Goal: Task Accomplishment & Management: Manage account settings

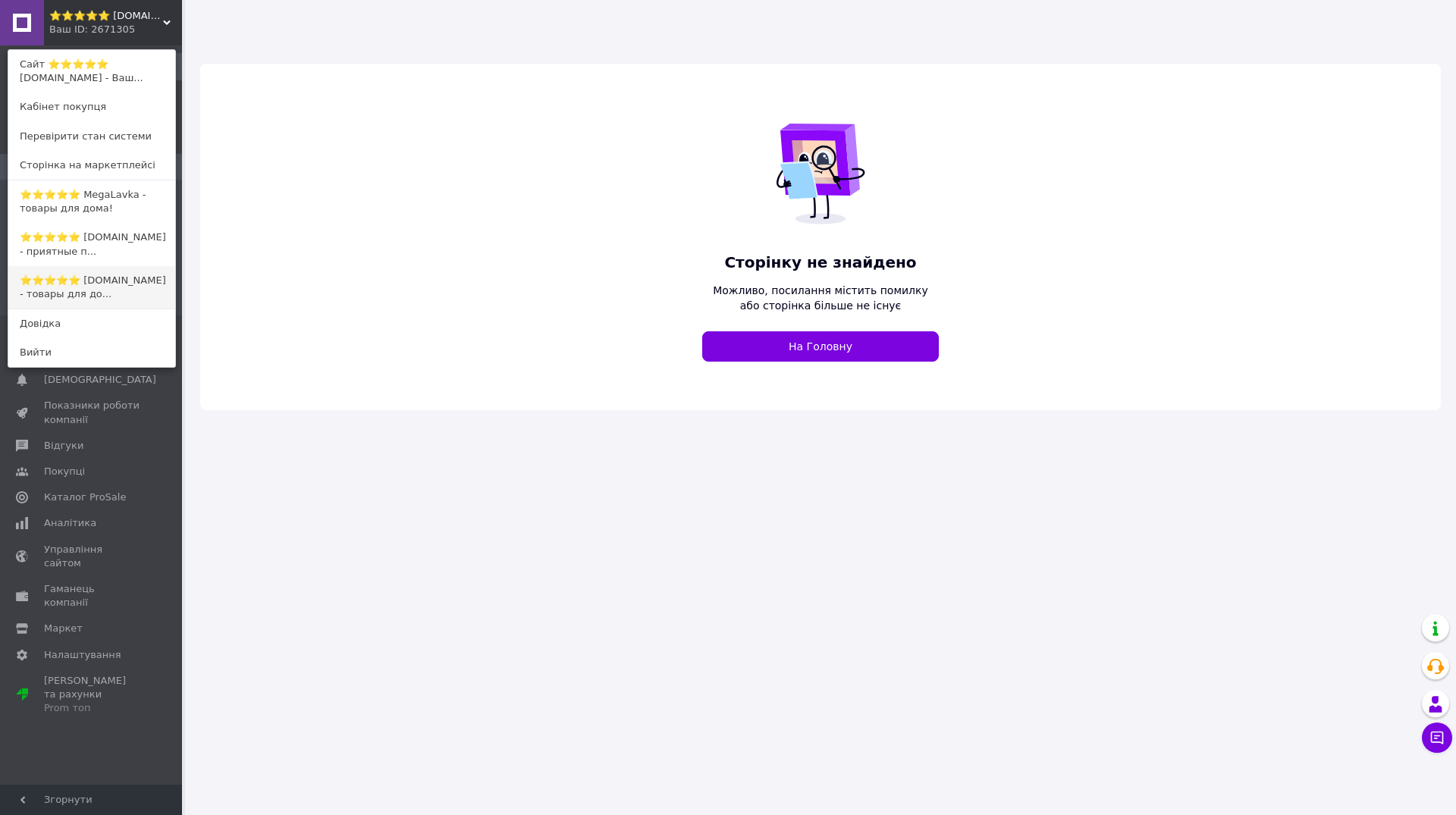
click at [109, 272] on link "⭐️⭐️⭐️⭐️⭐️ MiniLavka.Com - товары для до..." at bounding box center [92, 288] width 167 height 43
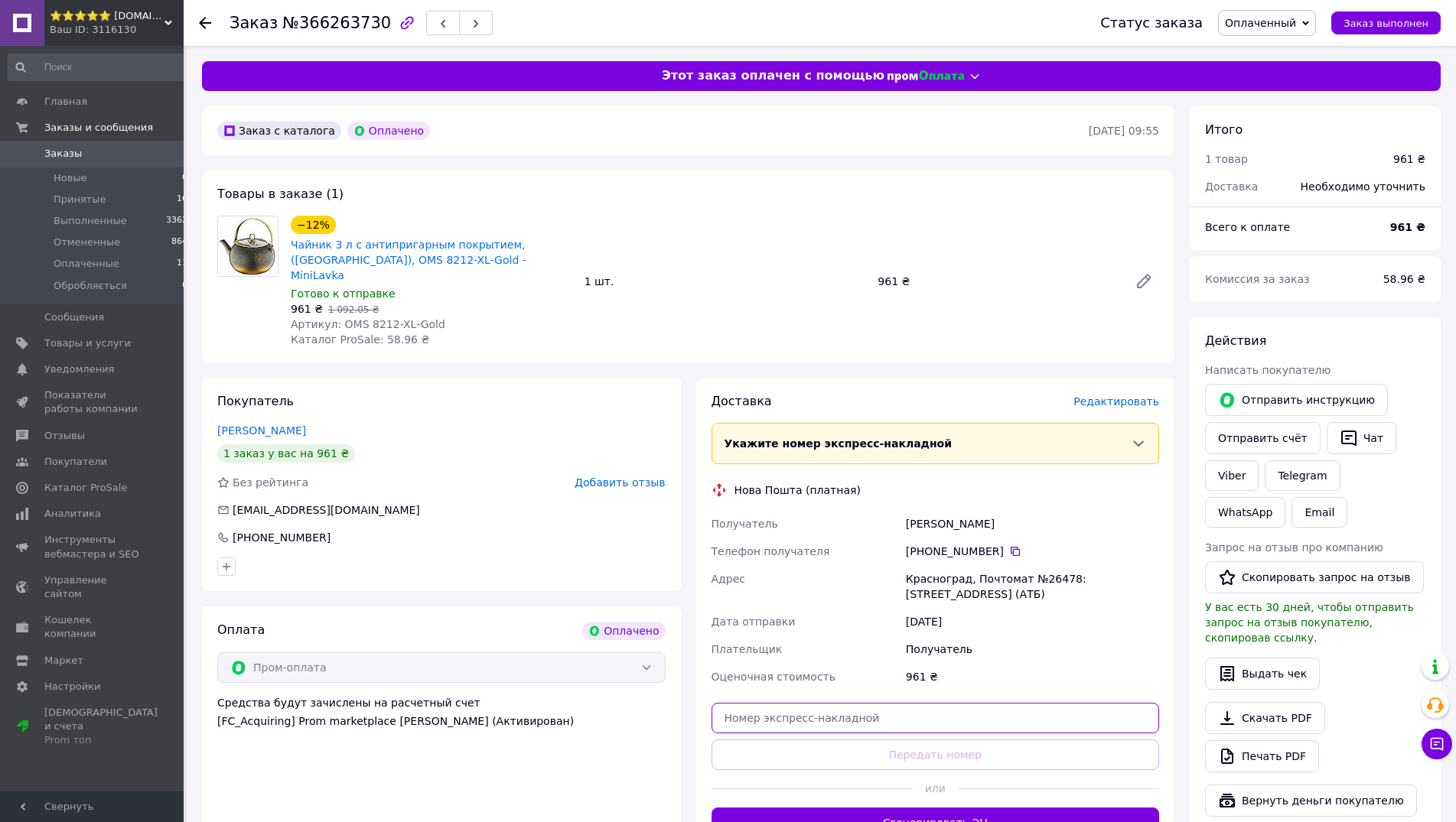
click at [853, 708] on input "text" at bounding box center [935, 718] width 448 height 30
paste input "20451269019903"
type input "20451269019903"
click at [856, 723] on div "Доставка Редактировать Укажите номер экспресс-накладной Обязательно введите ном…" at bounding box center [935, 615] width 448 height 445
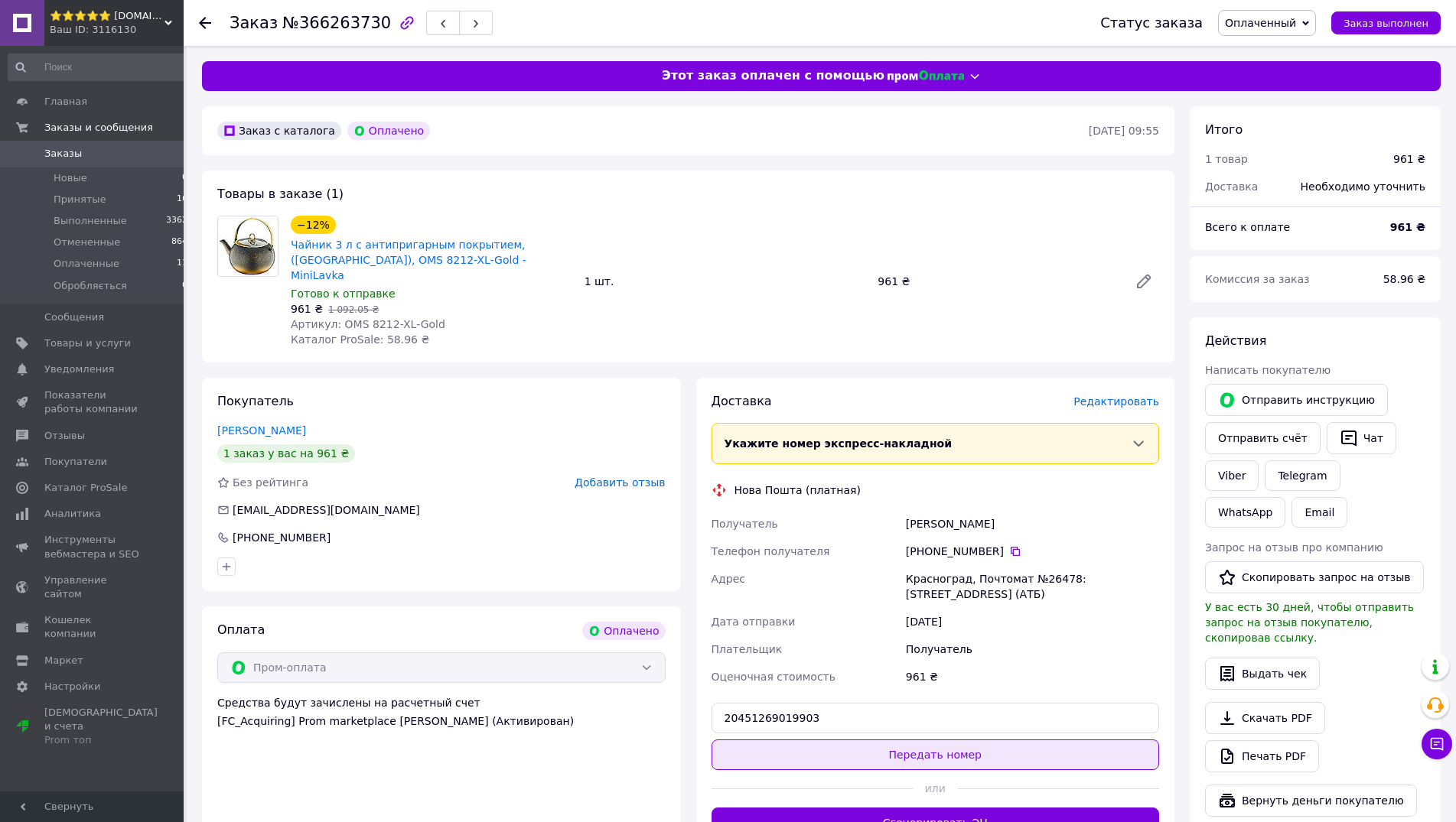
click at [857, 740] on button "Передать номер" at bounding box center [935, 755] width 448 height 30
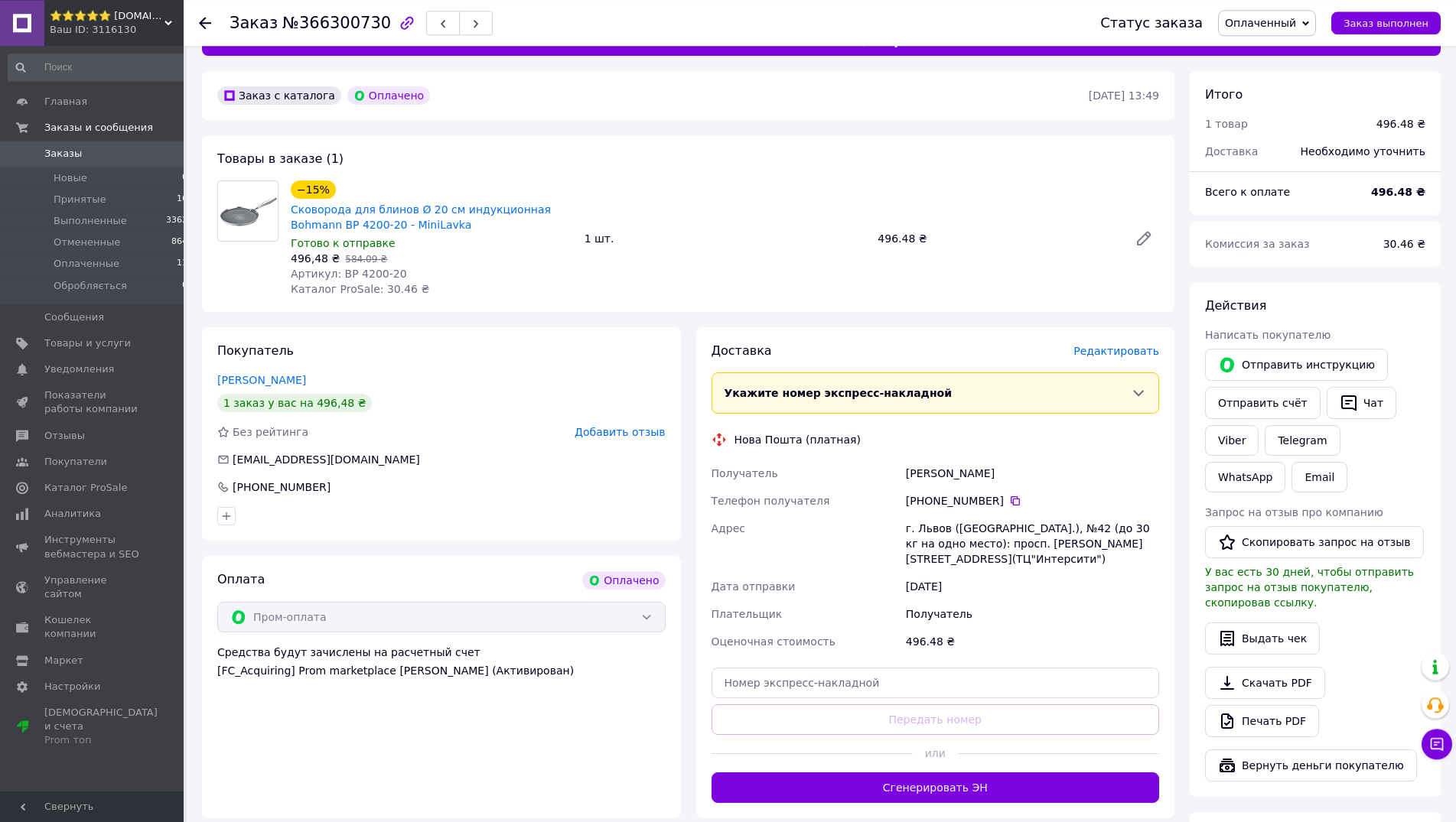
scroll to position [312, 0]
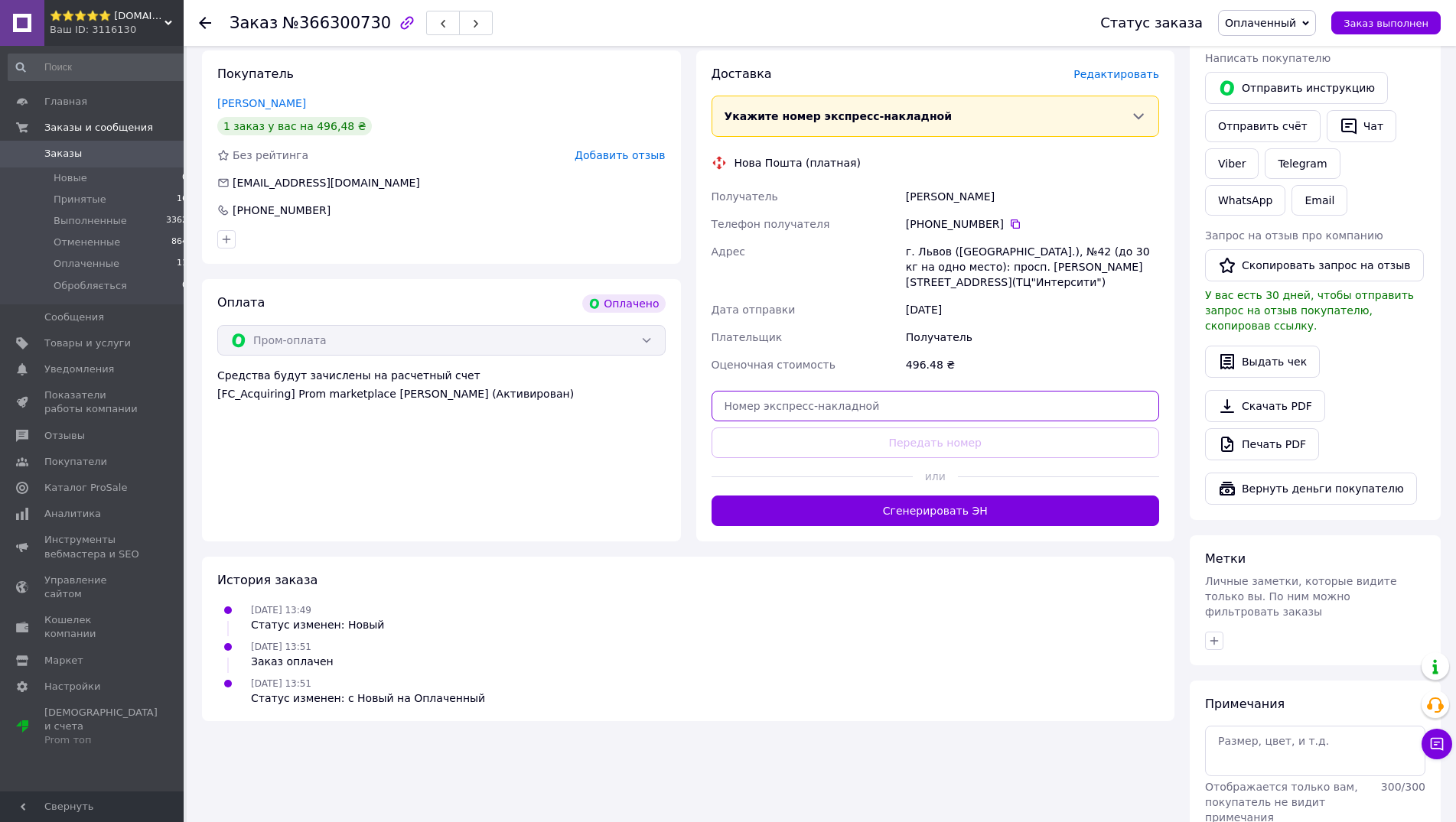
click at [839, 394] on input "text" at bounding box center [935, 406] width 448 height 30
paste input "20451269190850"
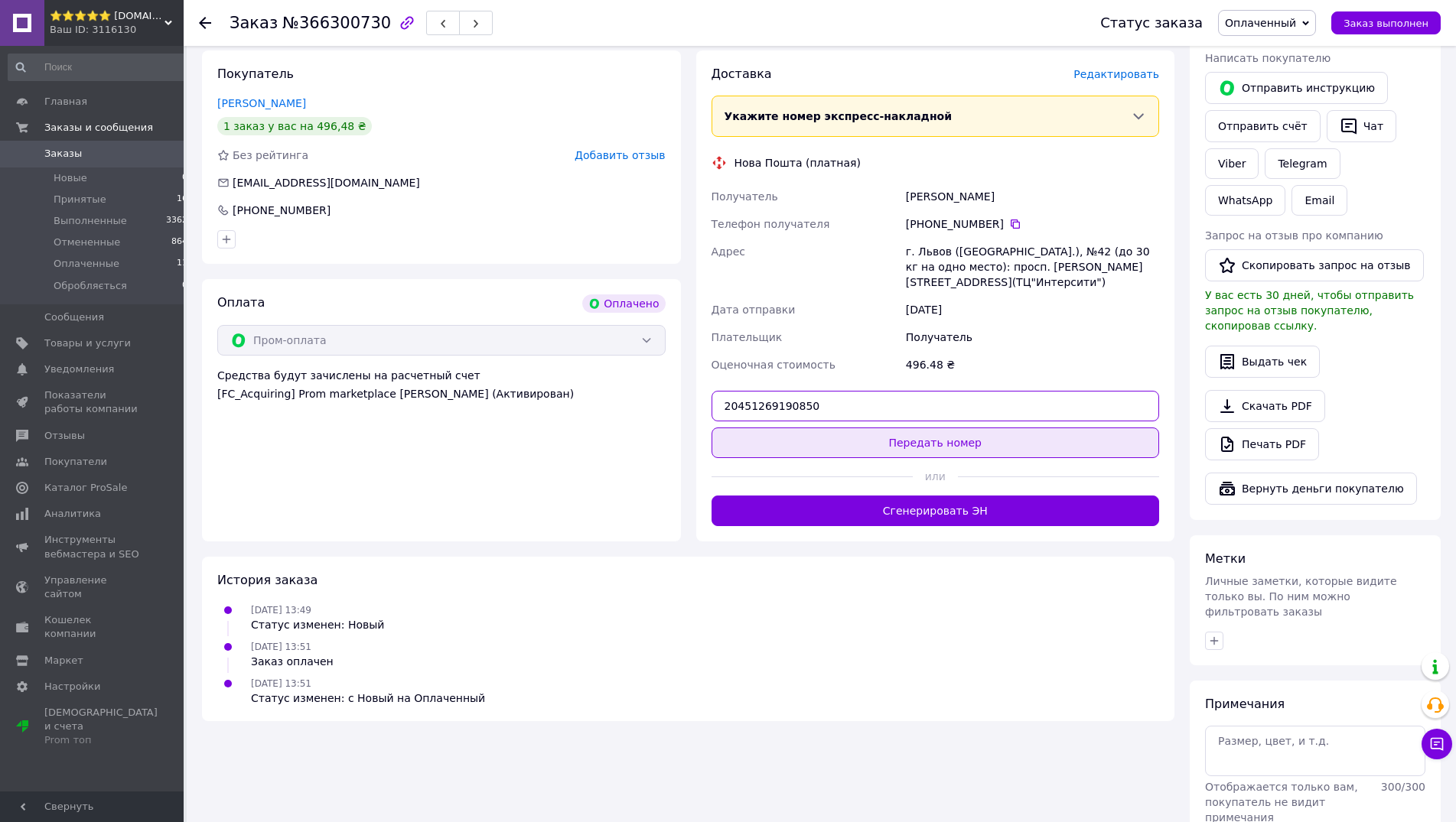
type input "20451269190850"
click at [848, 431] on button "Передать номер" at bounding box center [935, 443] width 448 height 30
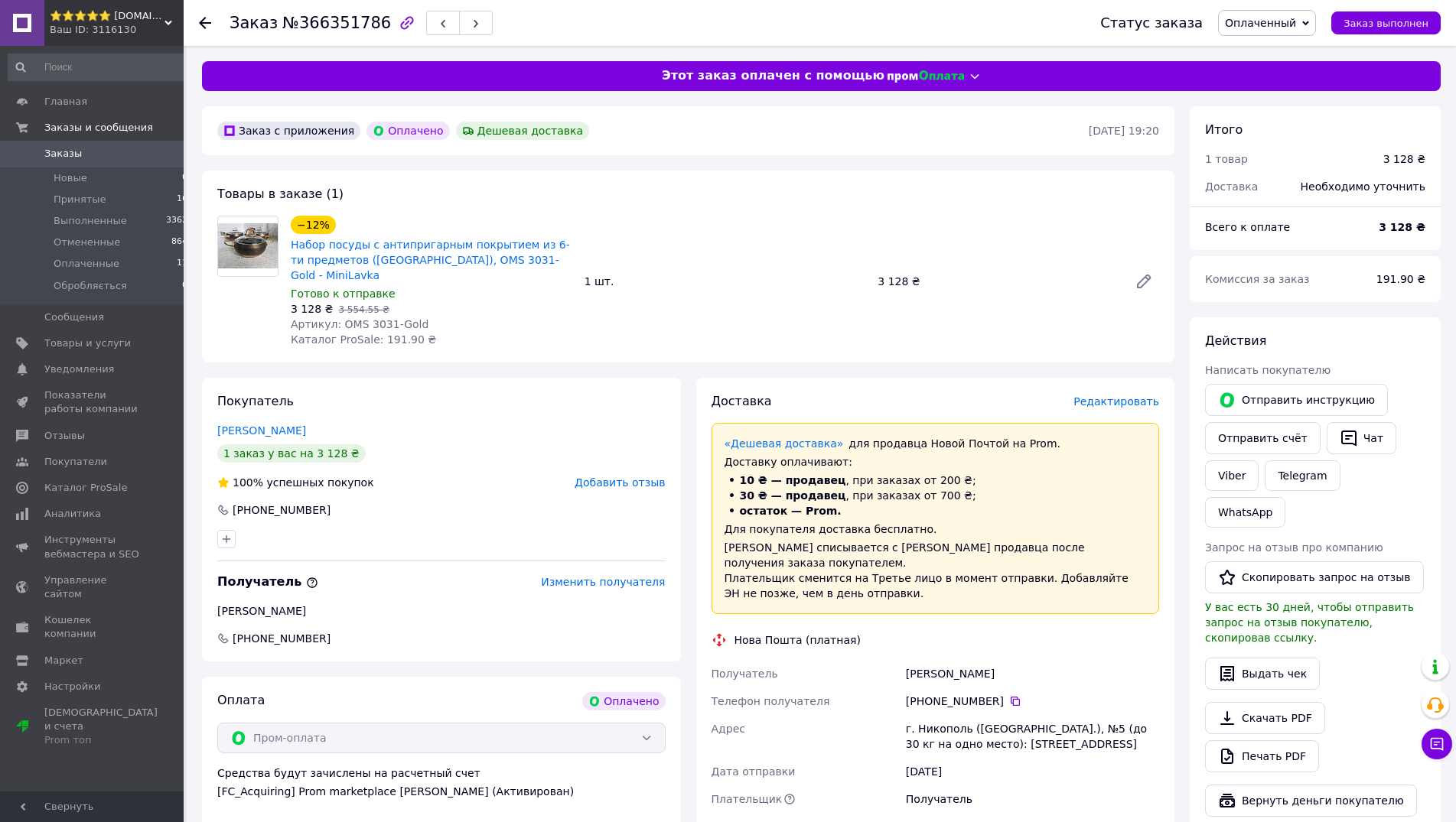
scroll to position [345, 0]
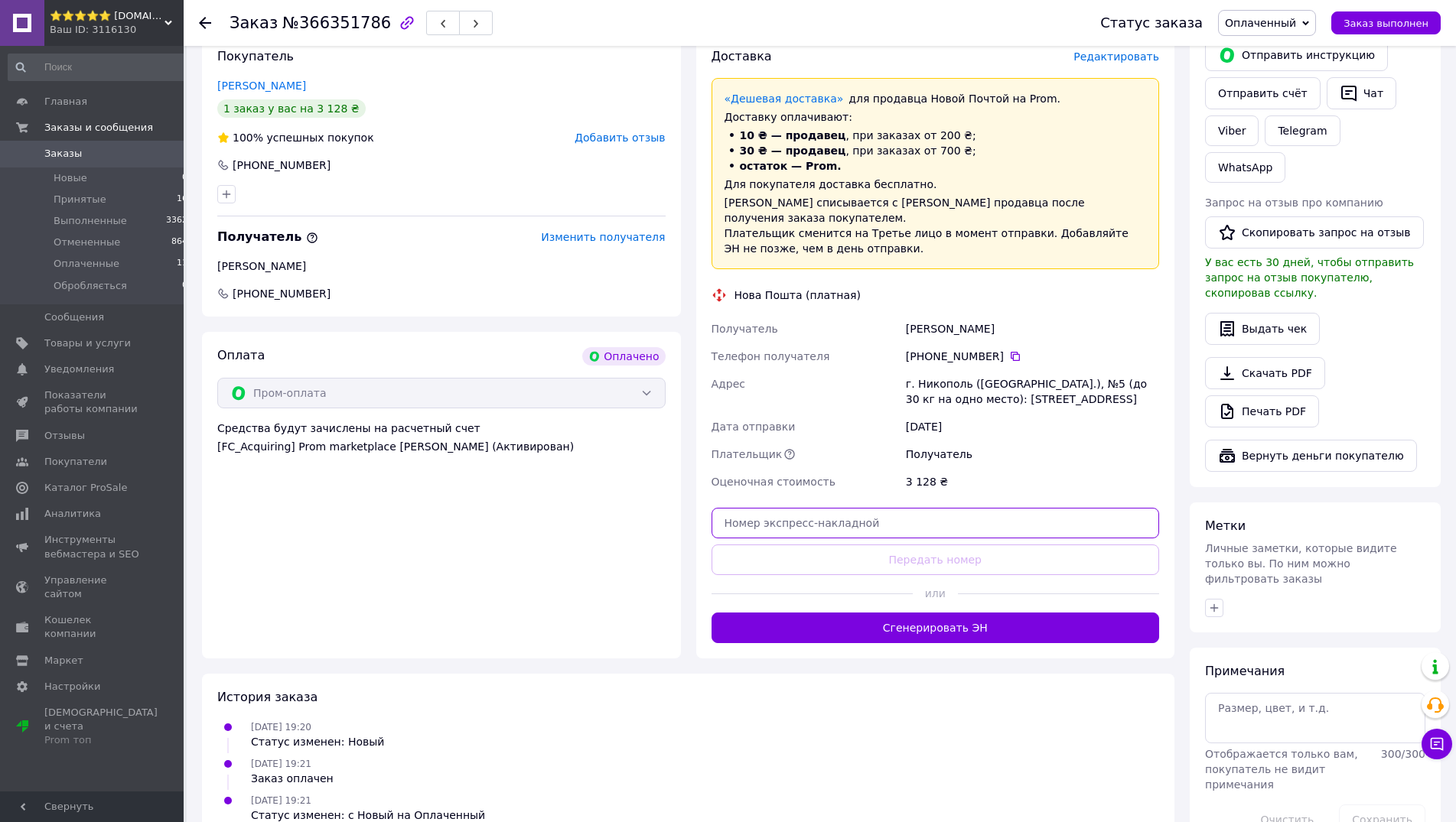
click at [842, 508] on input "text" at bounding box center [935, 523] width 448 height 30
paste input "20451269272832"
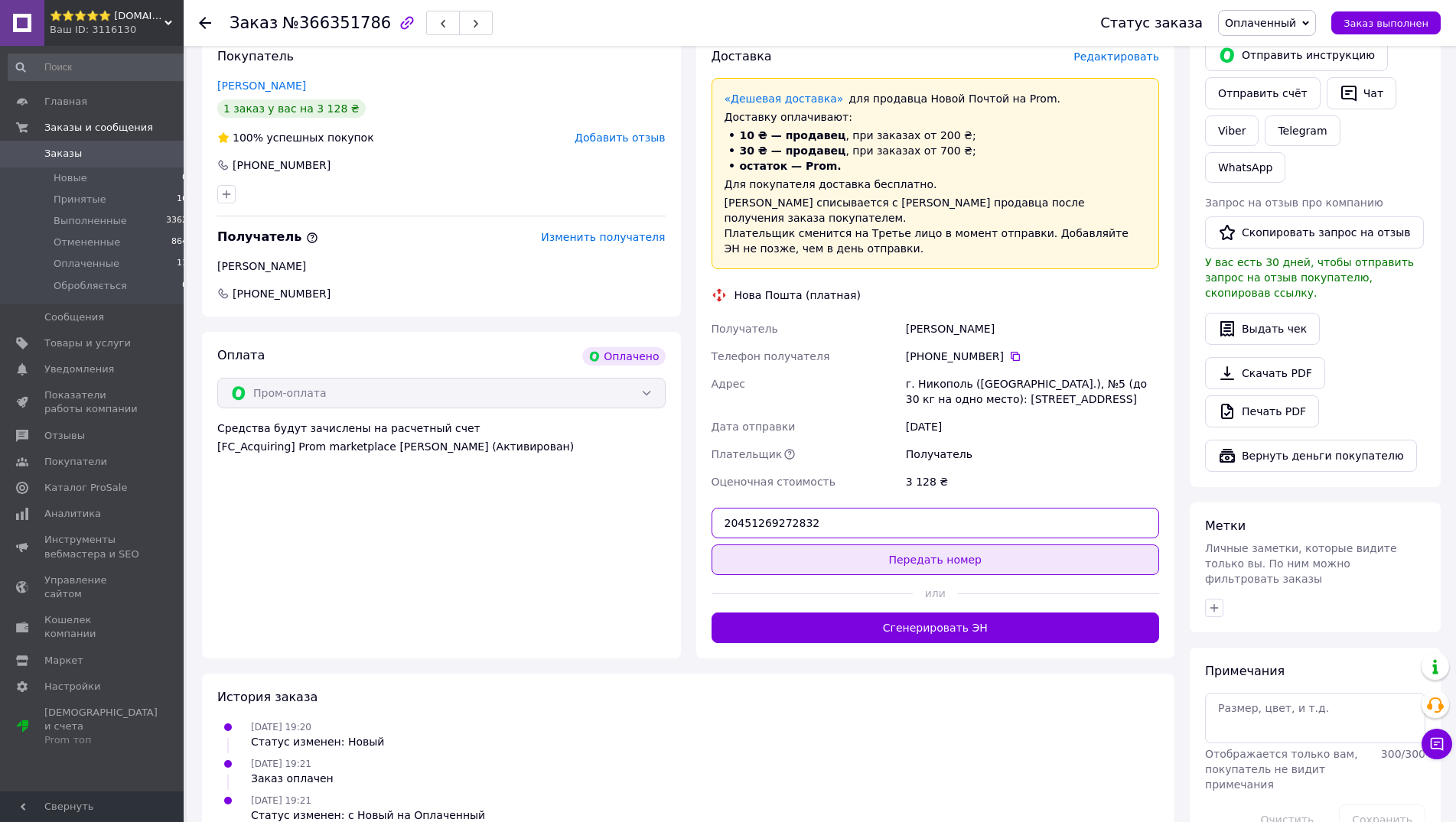
type input "20451269272832"
click at [870, 545] on button "Передать номер" at bounding box center [935, 560] width 448 height 30
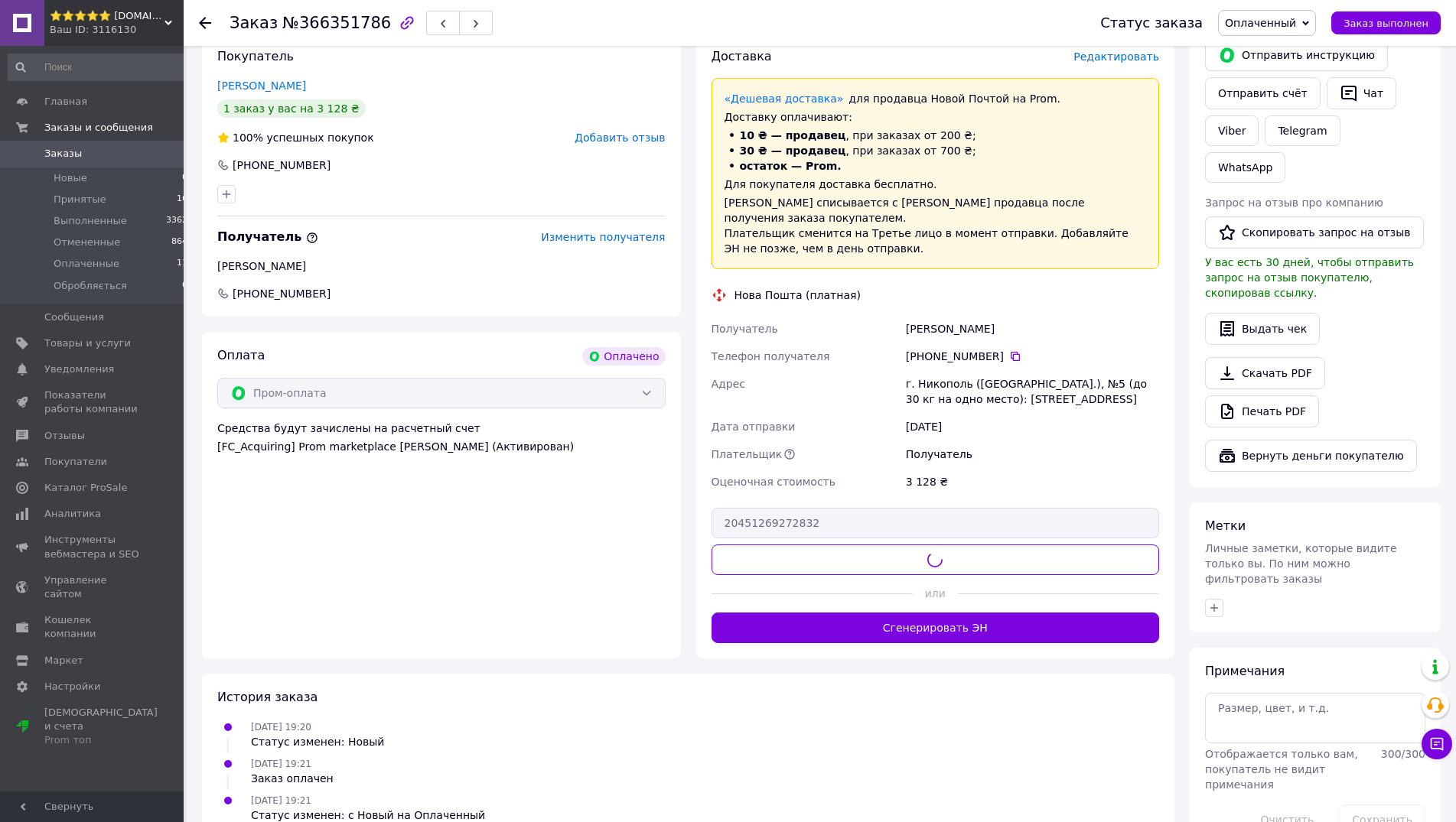
scroll to position [321, 0]
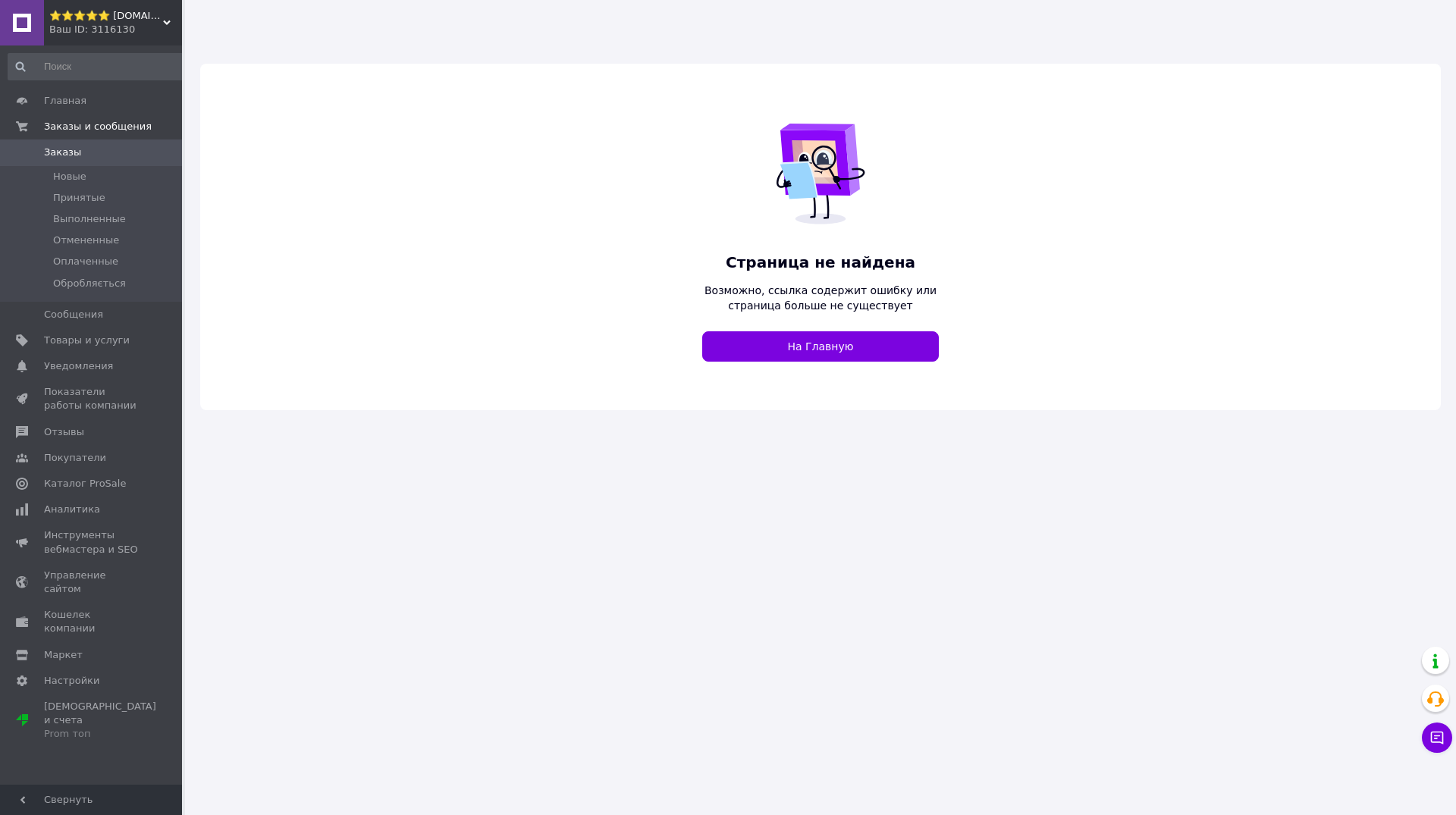
click at [134, 16] on span "⭐️⭐️⭐️⭐️⭐️ [DOMAIN_NAME] - товары для дома!" at bounding box center [106, 15] width 114 height 13
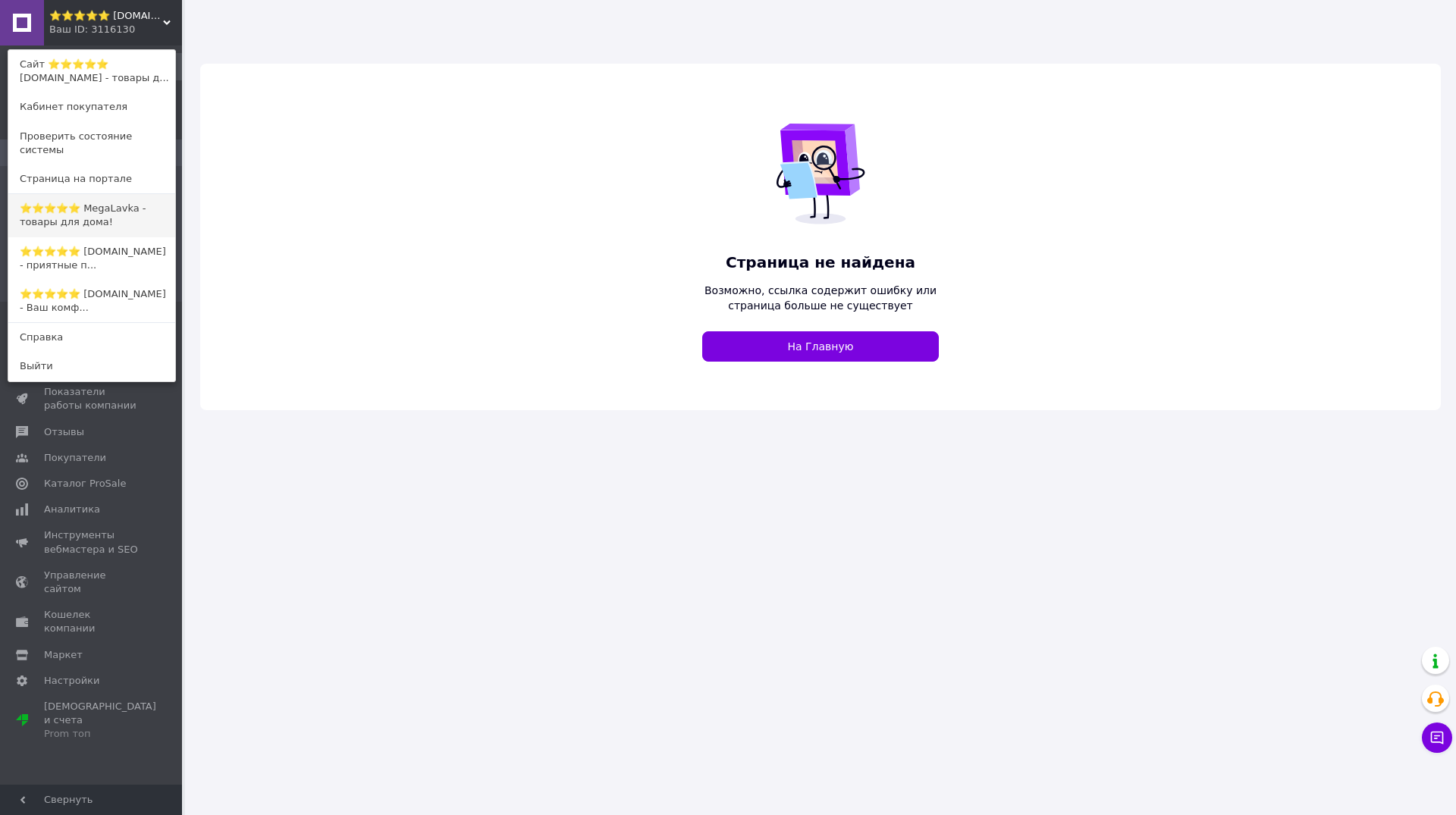
click at [117, 200] on link "⭐️⭐️⭐️⭐️⭐️ MegaLavka - товары для дома!" at bounding box center [92, 215] width 167 height 43
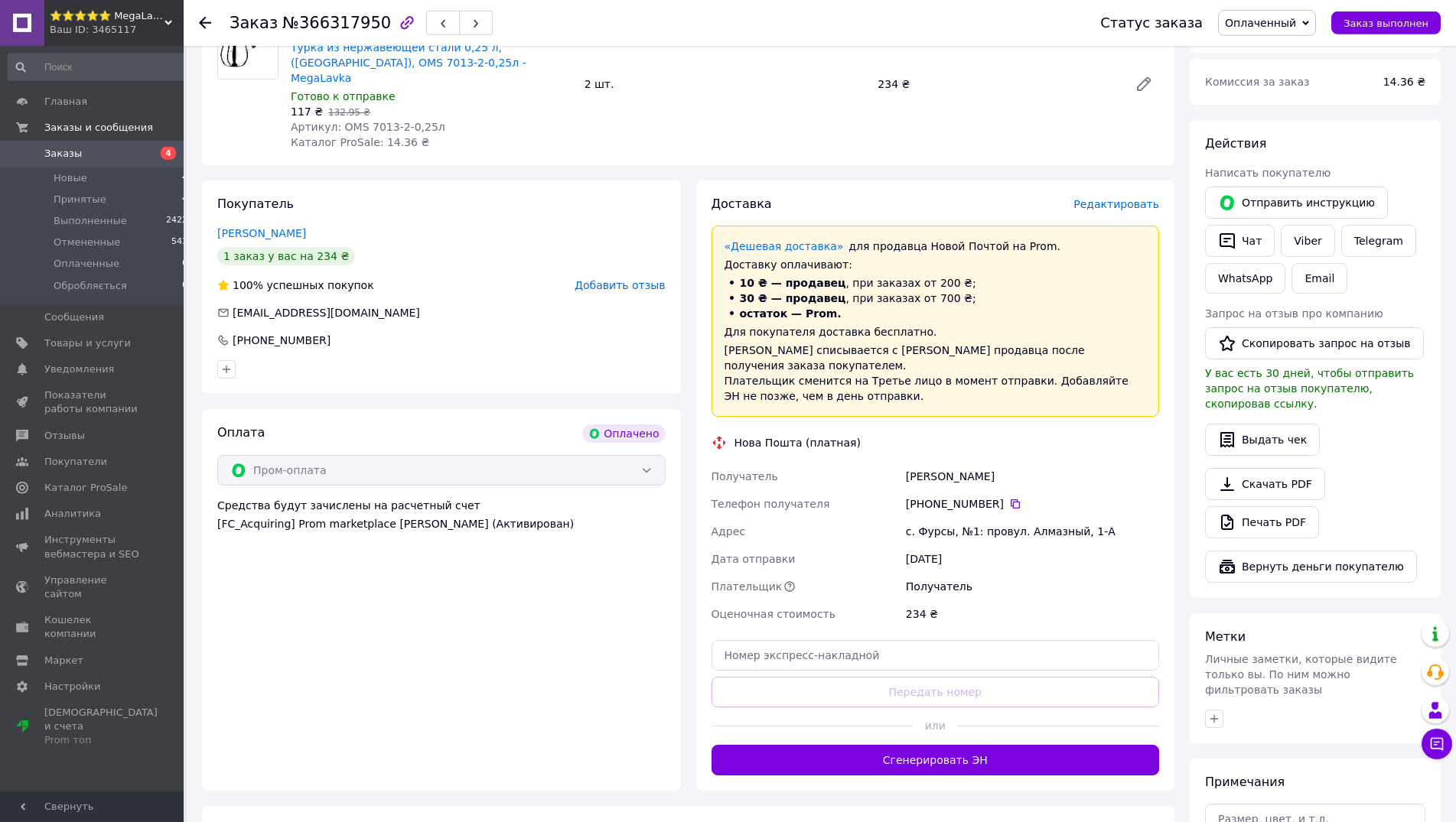
scroll to position [275, 0]
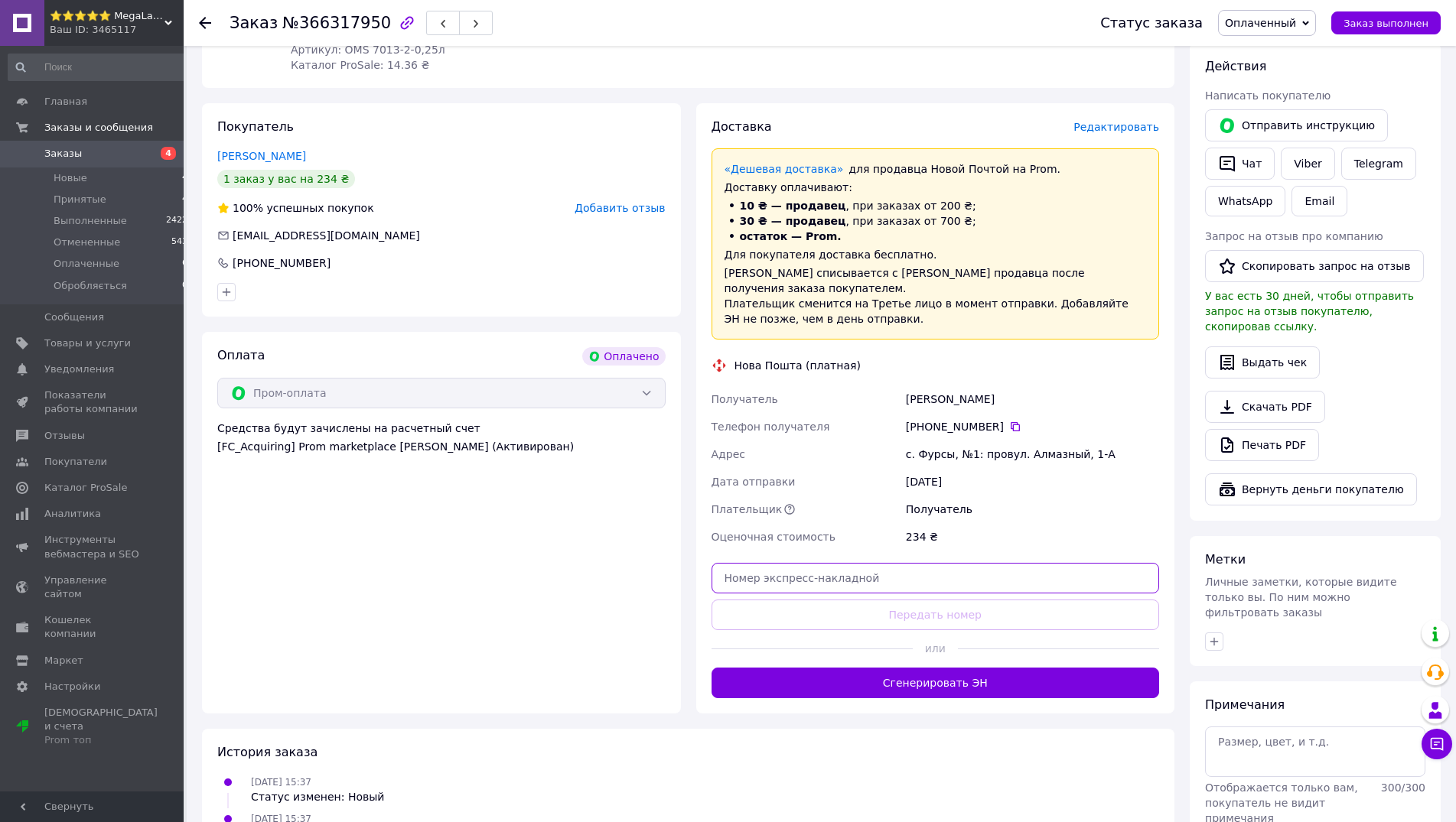
click at [861, 563] on input "text" at bounding box center [935, 578] width 448 height 30
paste input "20451269184031"
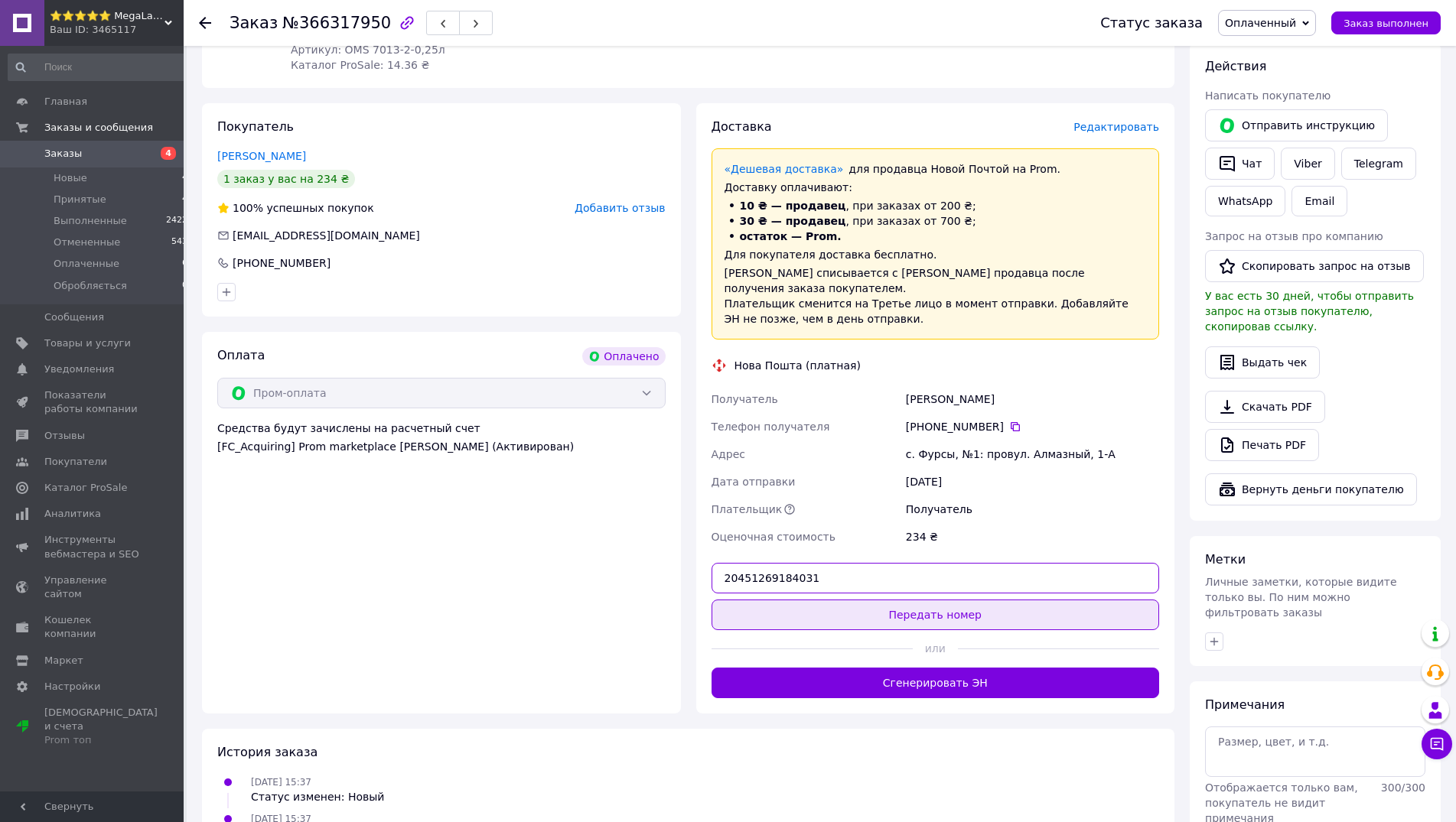
type input "20451269184031"
click at [863, 600] on button "Передать номер" at bounding box center [935, 615] width 448 height 30
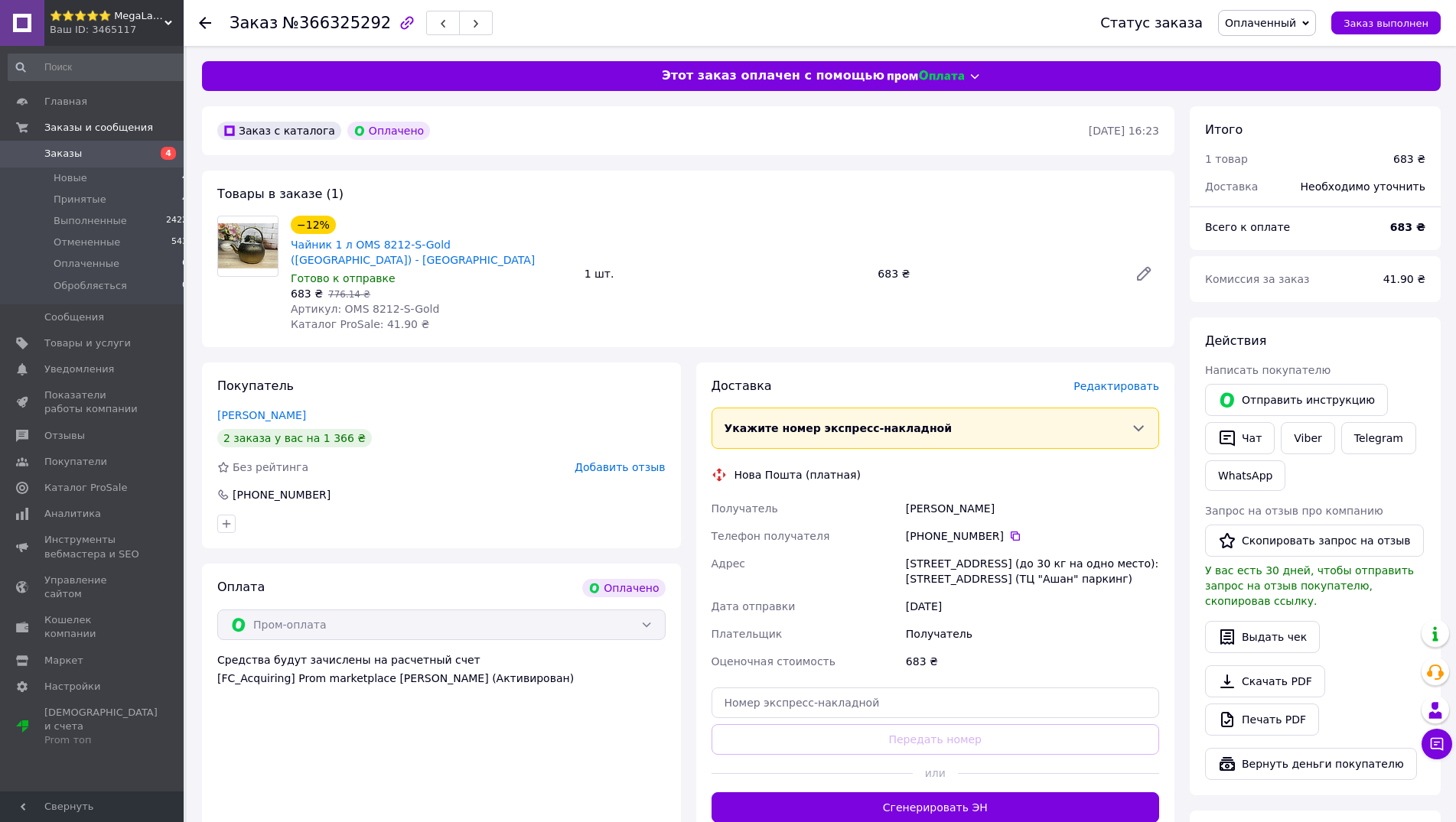
scroll to position [312, 0]
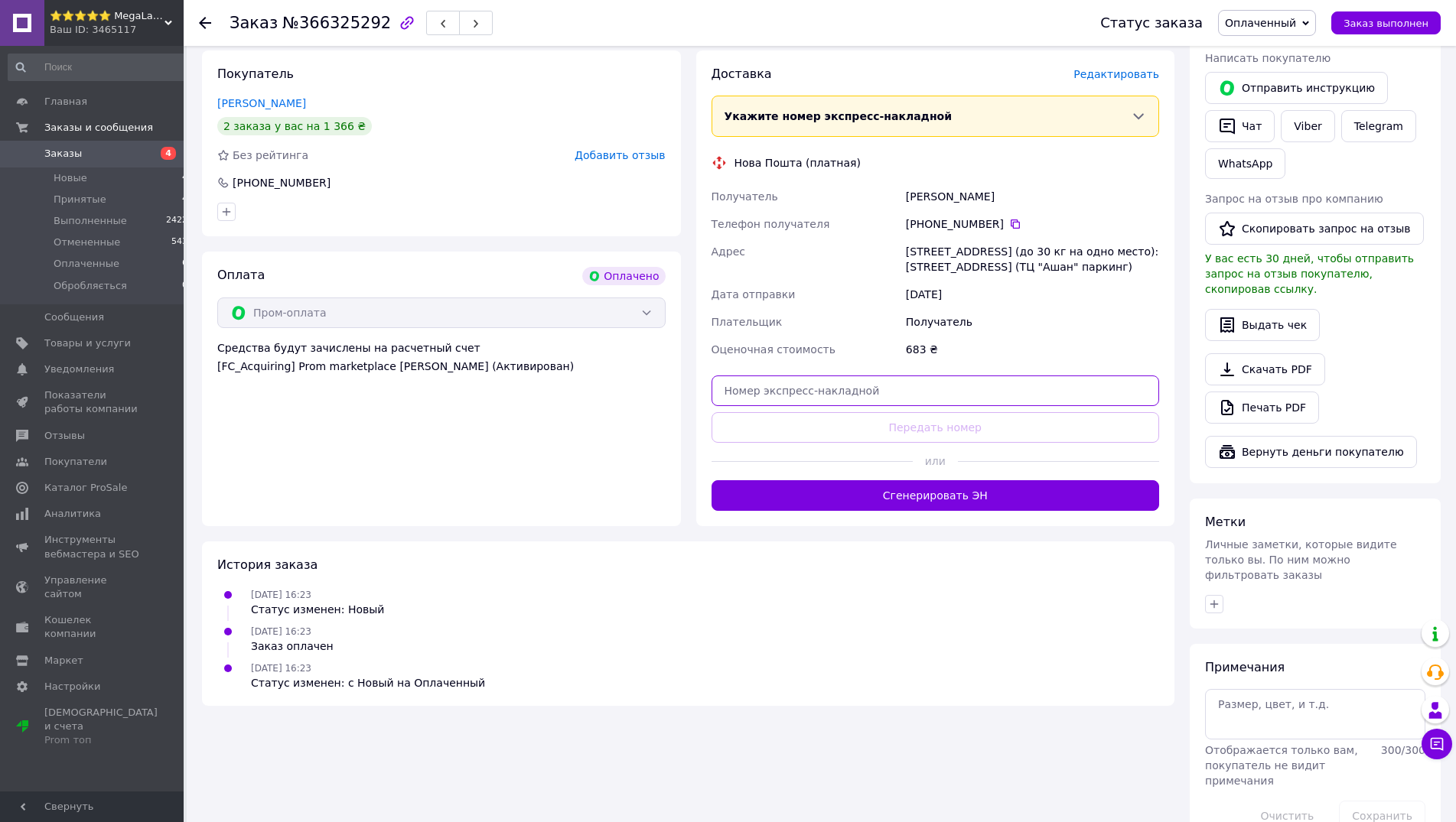
click at [913, 379] on input "text" at bounding box center [935, 391] width 448 height 30
paste input "20451269181994"
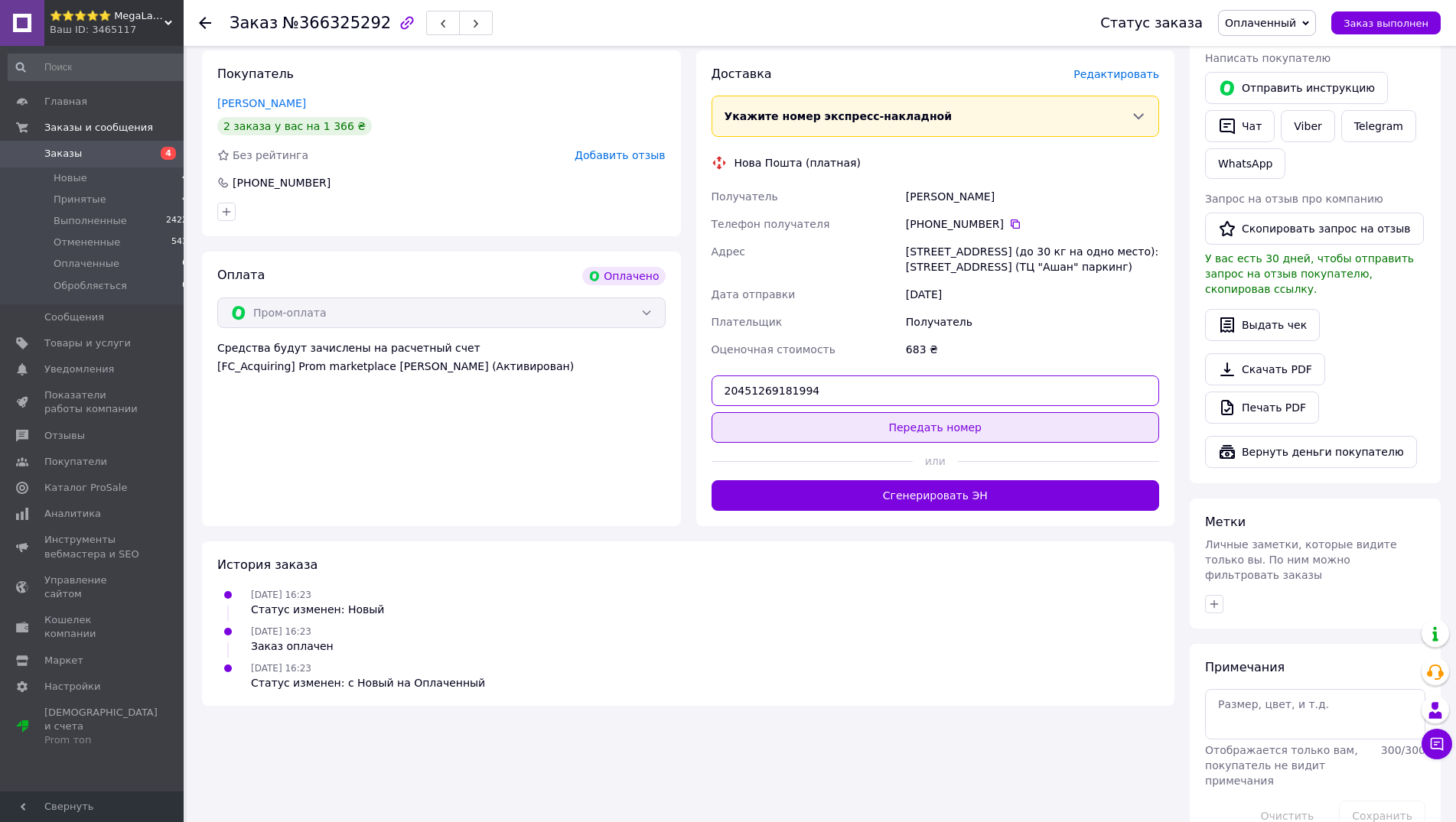
type input "20451269181994"
click at [894, 412] on button "Передать номер" at bounding box center [935, 427] width 448 height 30
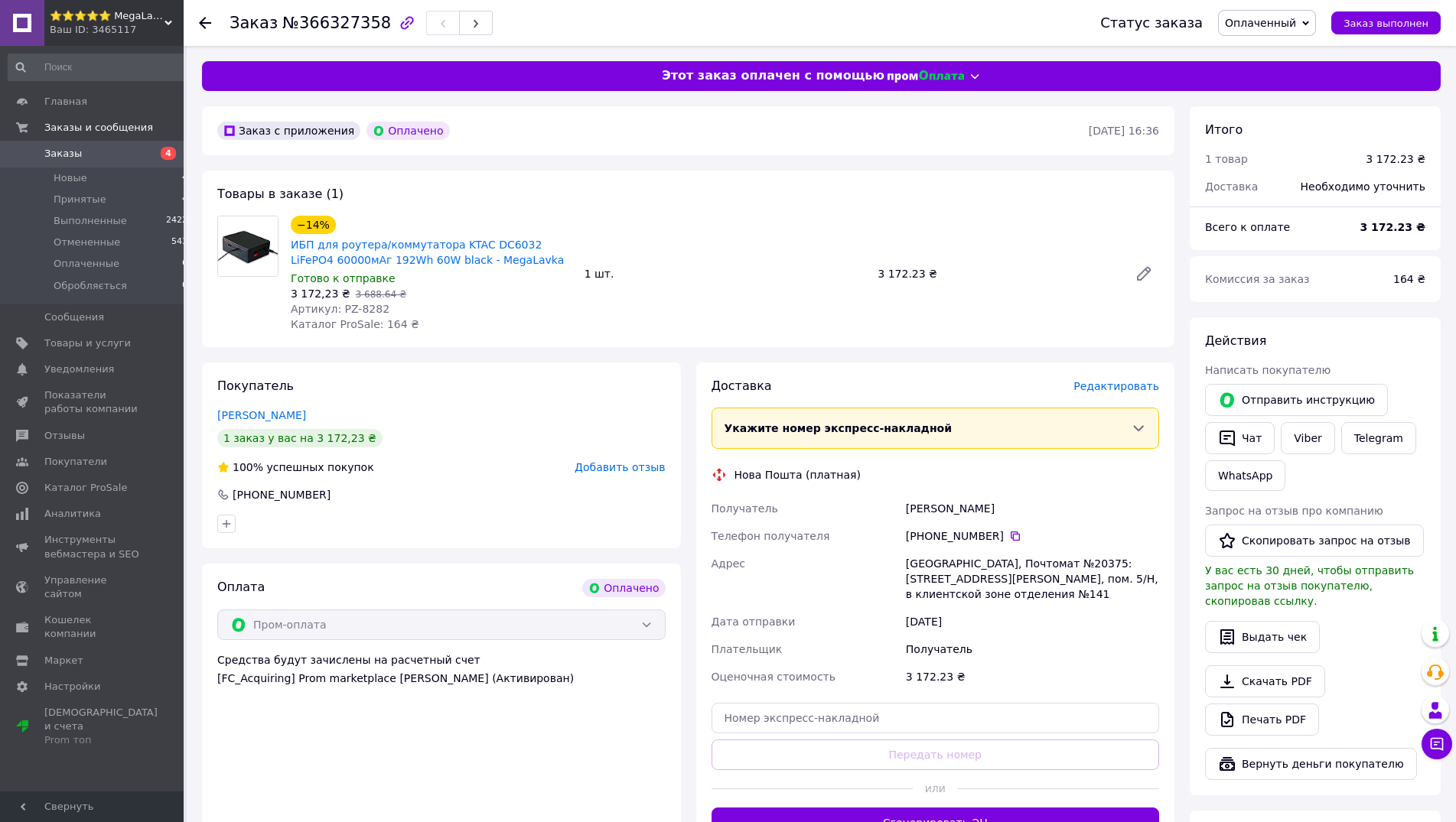
scroll to position [312, 0]
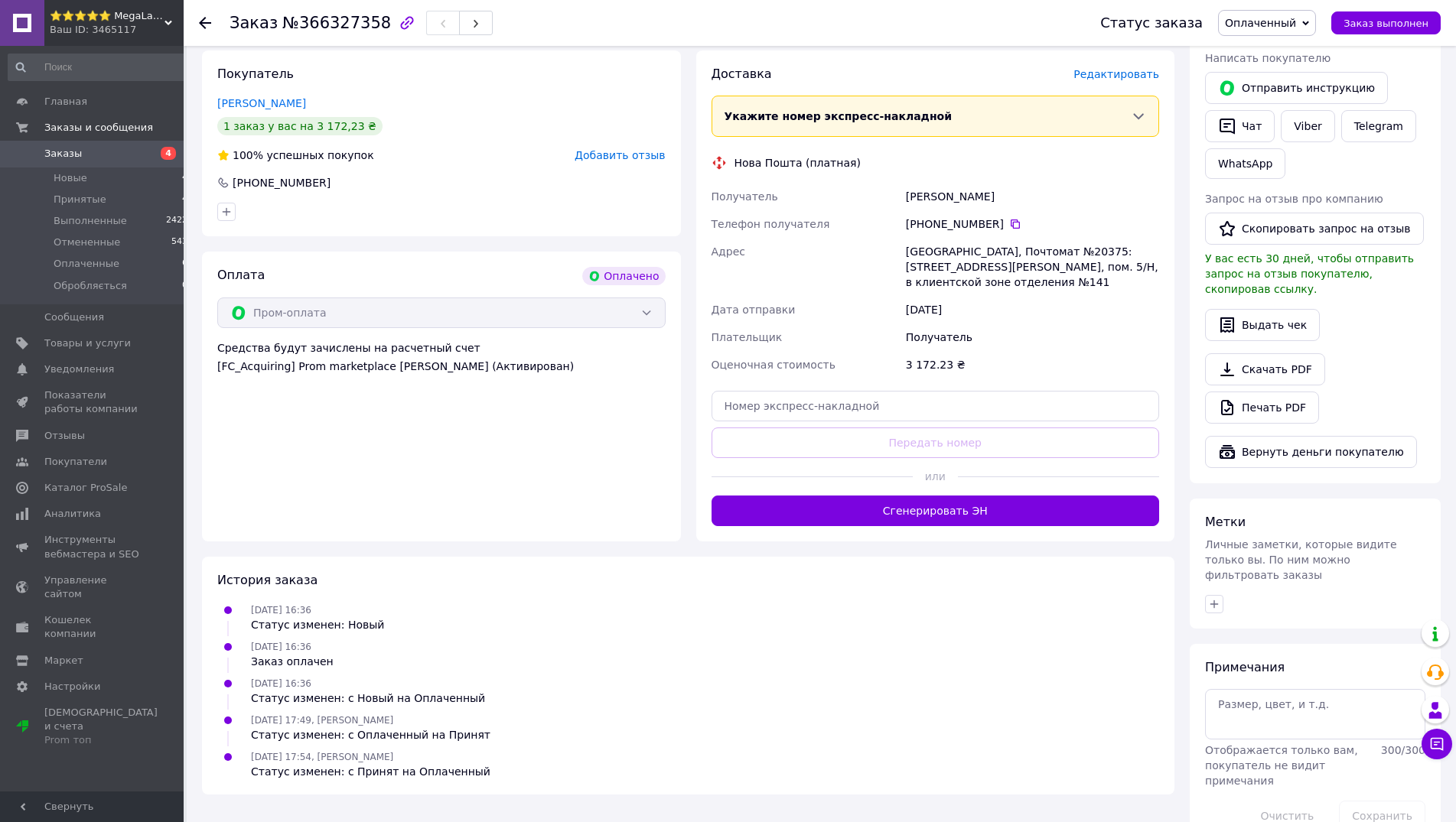
click at [854, 371] on div "Доставка Редактировать Укажите номер экспресс-накладной Обязательно введите ном…" at bounding box center [935, 296] width 448 height 460
click at [850, 391] on input "text" at bounding box center [935, 406] width 448 height 30
paste input "20451269205097"
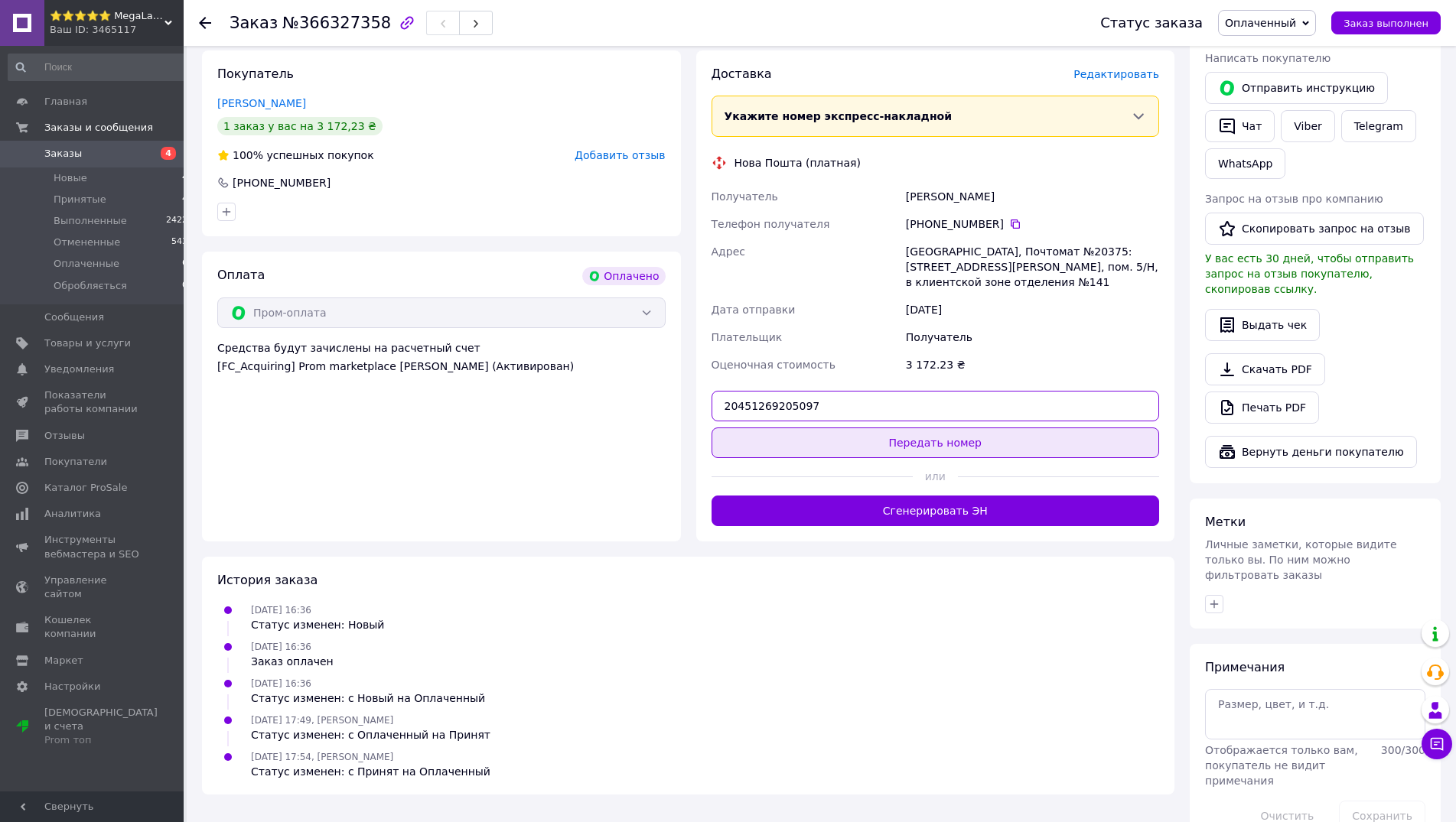
type input "20451269205097"
click at [844, 427] on button "Передать номер" at bounding box center [935, 443] width 448 height 30
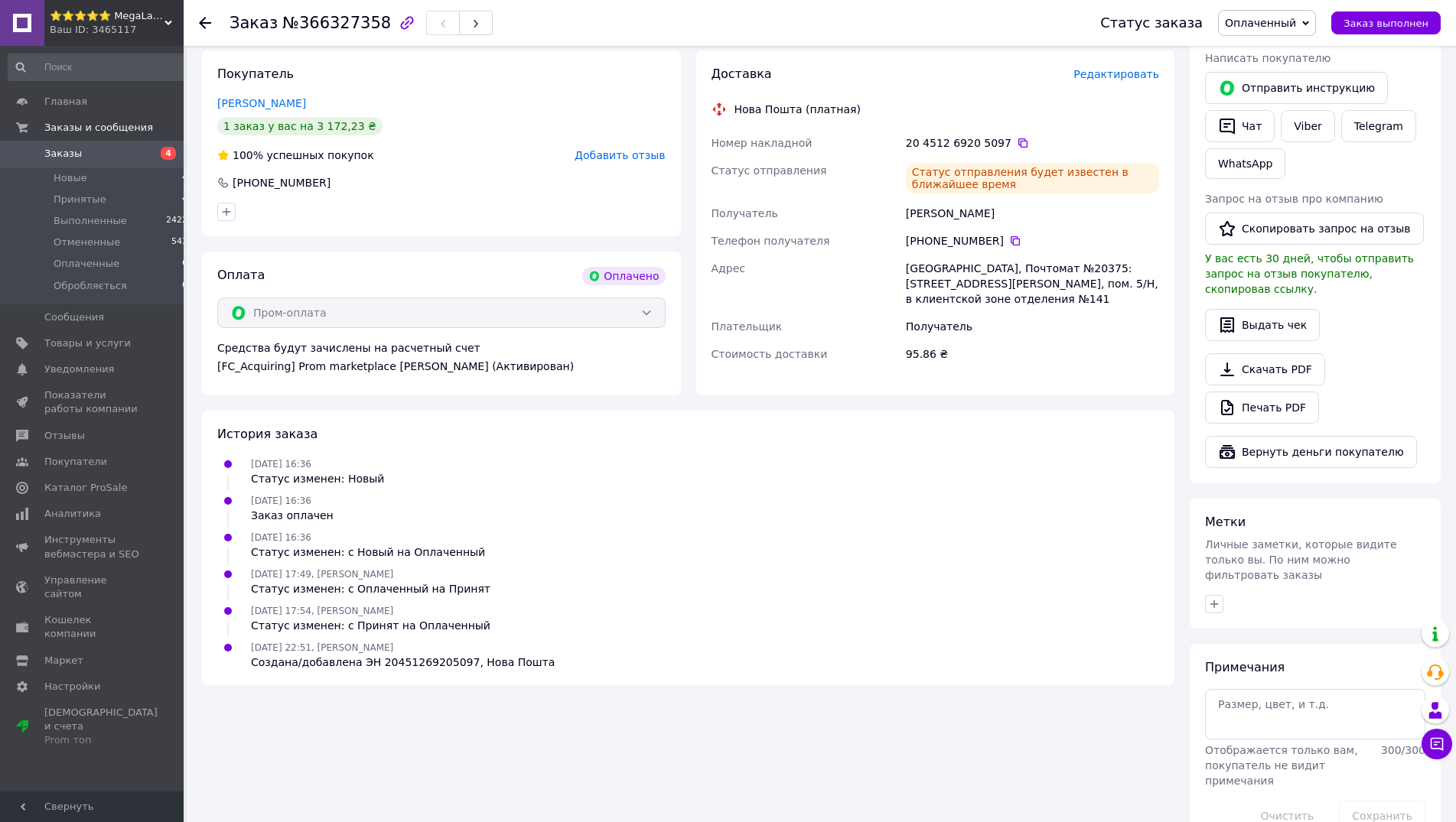
click at [140, 22] on span "⭐️⭐️⭐️⭐️⭐️ MegaLavka - товары для дома!" at bounding box center [107, 15] width 115 height 14
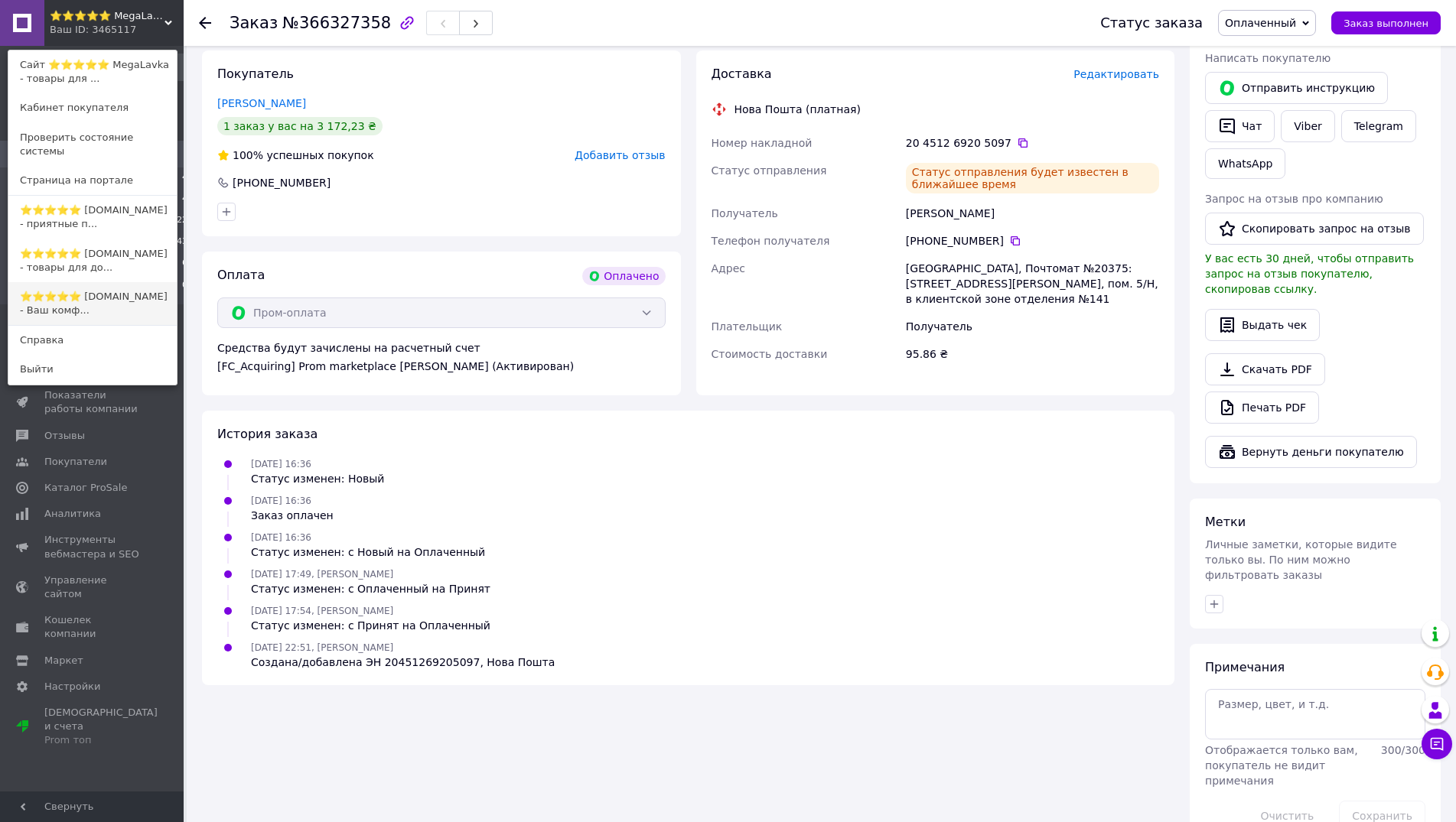
click at [120, 287] on link "⭐️⭐️⭐️⭐️⭐️ [DOMAIN_NAME] - Ваш комф..." at bounding box center [93, 304] width 169 height 43
